Goal: Information Seeking & Learning: Learn about a topic

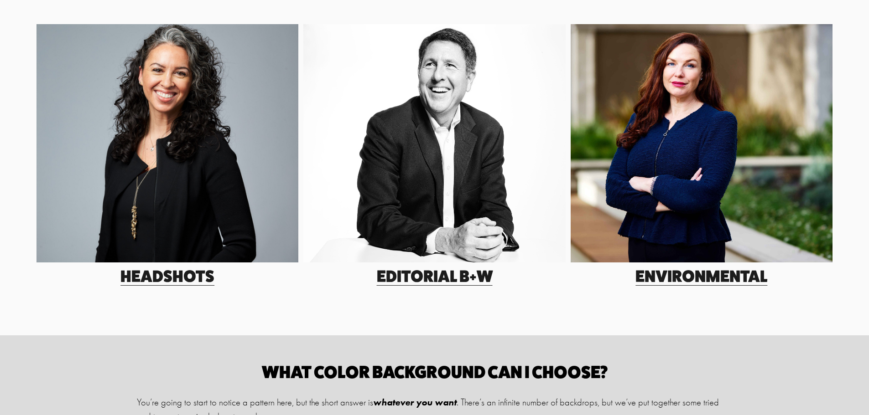
scroll to position [228, 0]
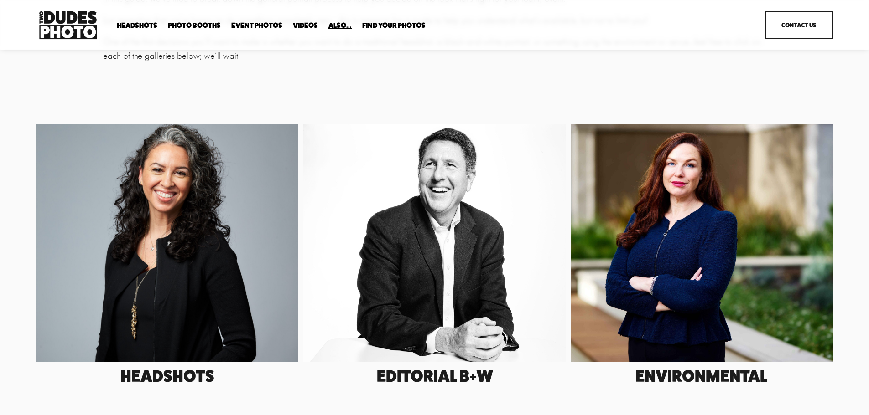
click at [143, 213] on div at bounding box center [167, 243] width 262 height 238
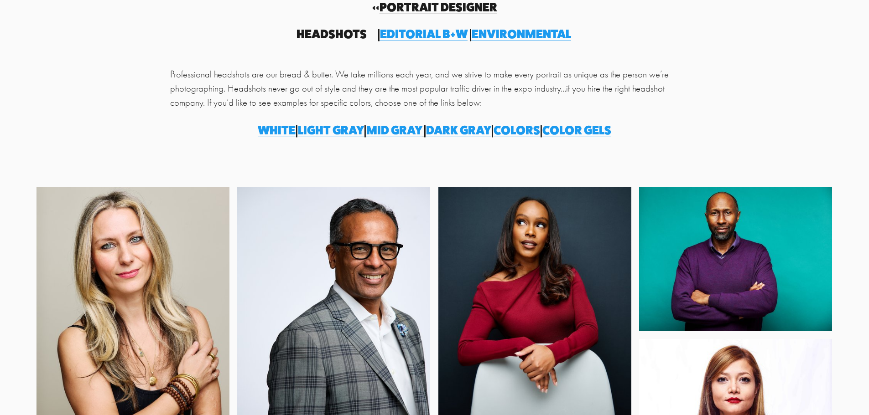
scroll to position [91, 0]
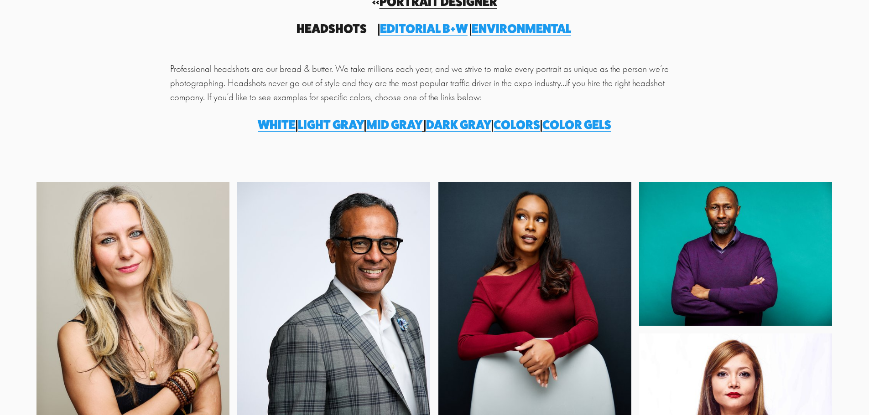
click at [473, 125] on span "Dark Gray" at bounding box center [458, 124] width 65 height 15
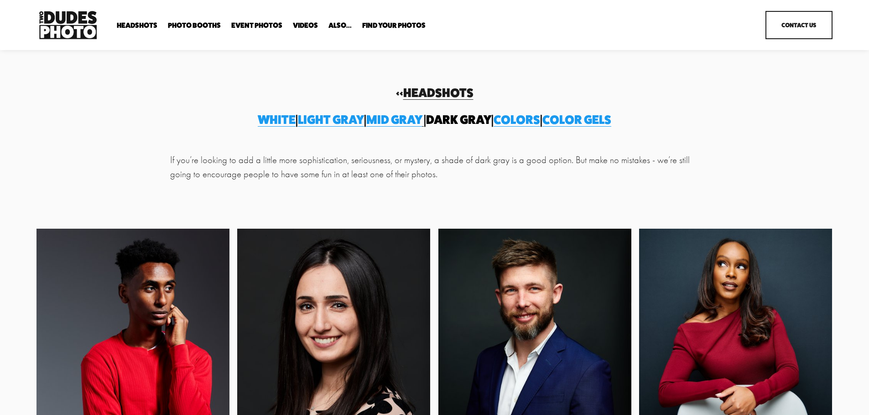
click at [534, 121] on span "Colors" at bounding box center [516, 119] width 47 height 15
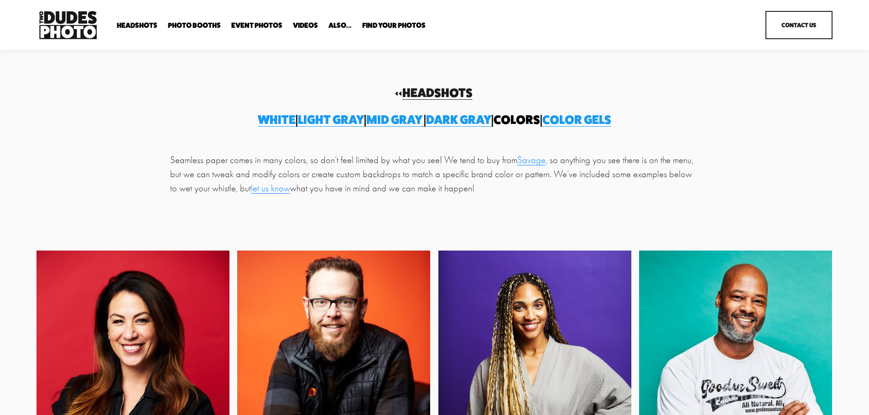
click at [611, 117] on span "Color gels" at bounding box center [576, 119] width 69 height 15
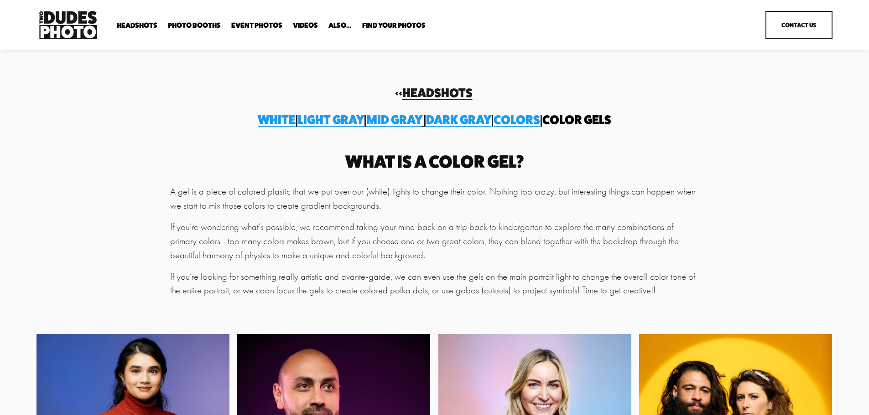
click at [306, 122] on span "Light gray" at bounding box center [331, 119] width 66 height 15
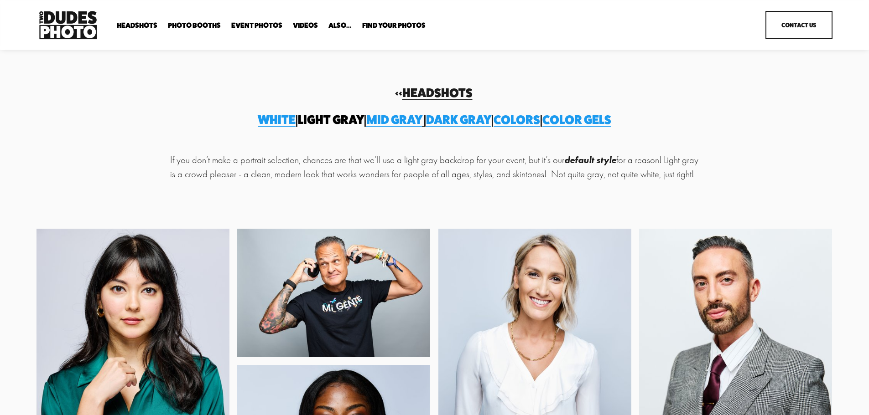
drag, startPoint x: 249, startPoint y: 118, endPoint x: 255, endPoint y: 123, distance: 8.1
click at [258, 118] on span "white" at bounding box center [277, 119] width 38 height 15
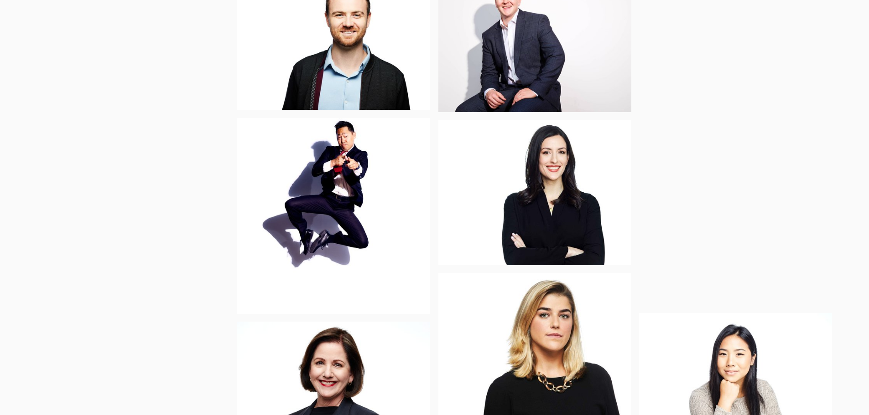
scroll to position [684, 0]
